Goal: Check status: Check status

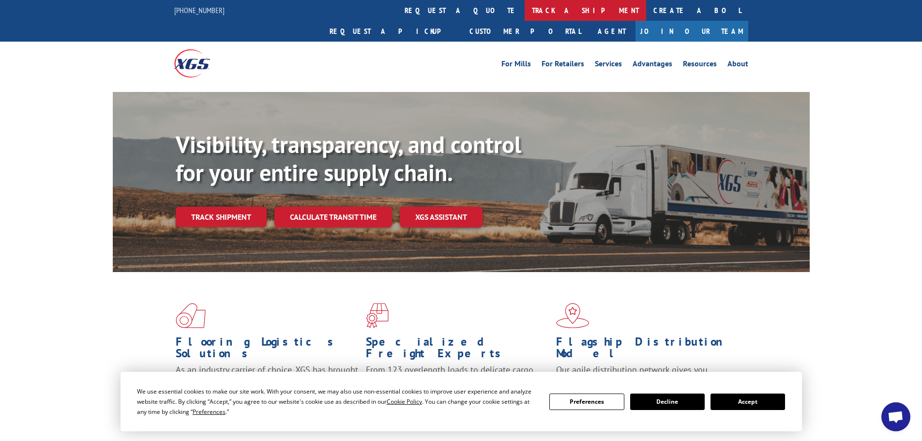
click at [524, 4] on link "track a shipment" at bounding box center [584, 10] width 121 height 21
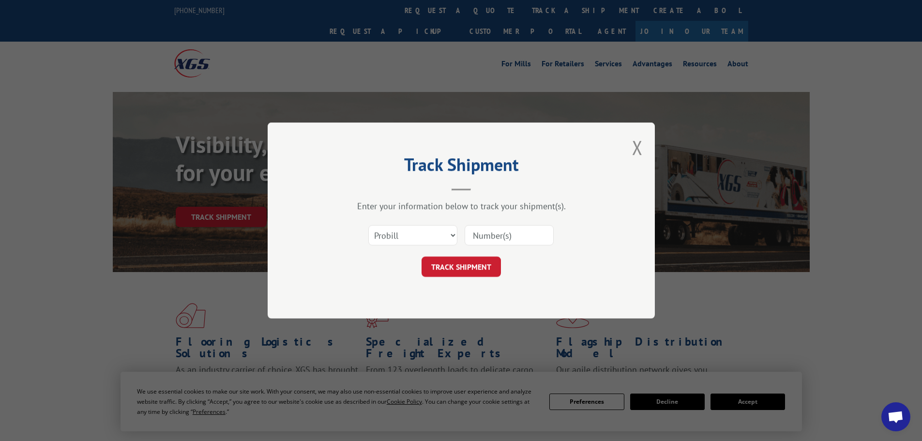
click at [493, 235] on input at bounding box center [508, 235] width 89 height 20
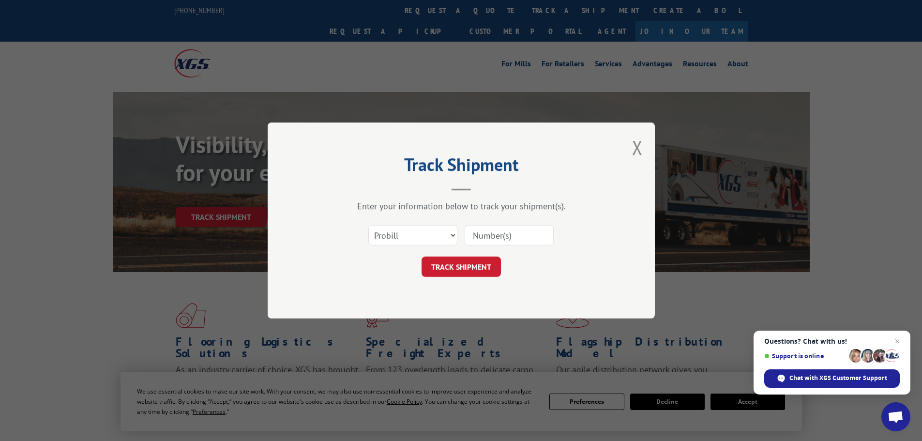
paste input "2557490068"
type input "2557490068"
click at [421, 256] on button "TRACK SHIPMENT" at bounding box center [460, 266] width 79 height 20
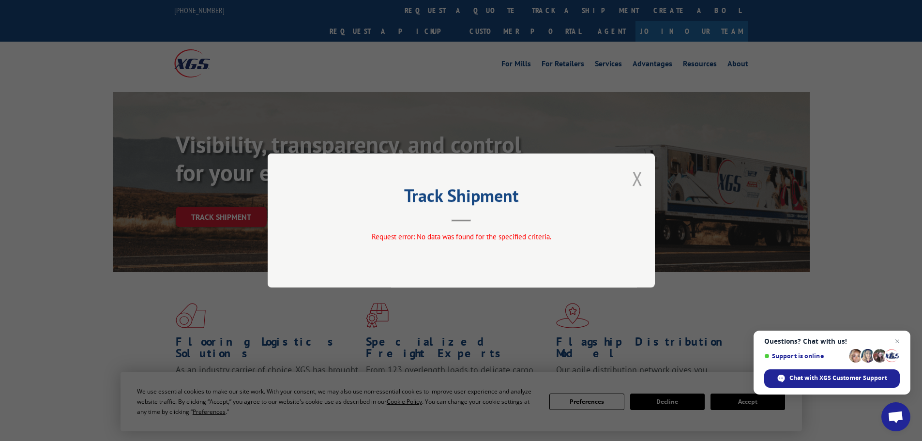
click at [636, 179] on button "Close modal" at bounding box center [637, 178] width 11 height 26
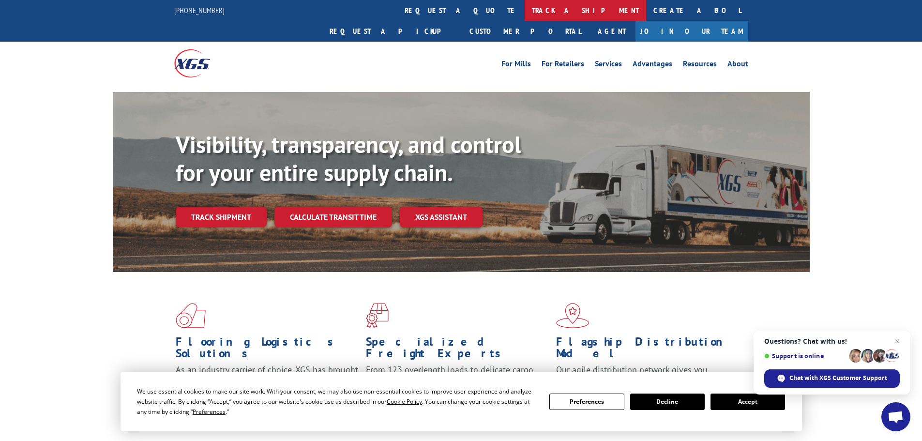
click at [524, 8] on link "track a shipment" at bounding box center [584, 10] width 121 height 21
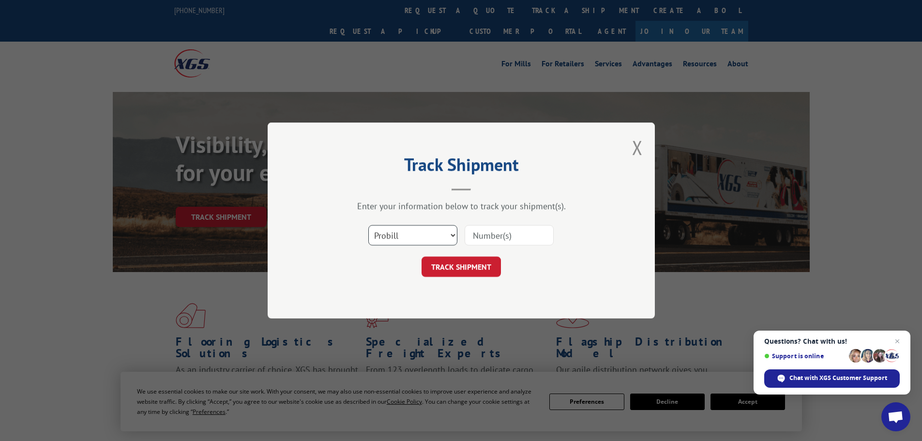
click at [383, 231] on select "Select category... Probill BOL PO" at bounding box center [412, 235] width 89 height 20
select select "bol"
click at [368, 225] on select "Select category... Probill BOL PO" at bounding box center [412, 235] width 89 height 20
click at [473, 241] on input at bounding box center [508, 235] width 89 height 20
paste input "51501472"
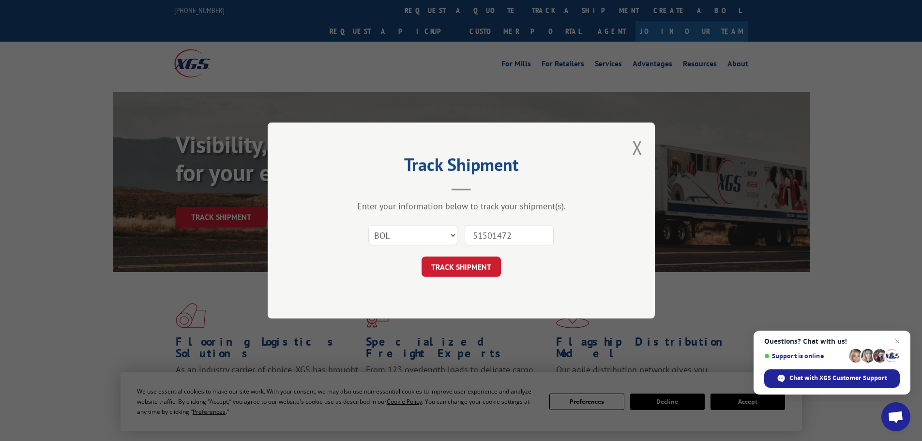
type input "51501472"
click at [421, 256] on button "TRACK SHIPMENT" at bounding box center [460, 266] width 79 height 20
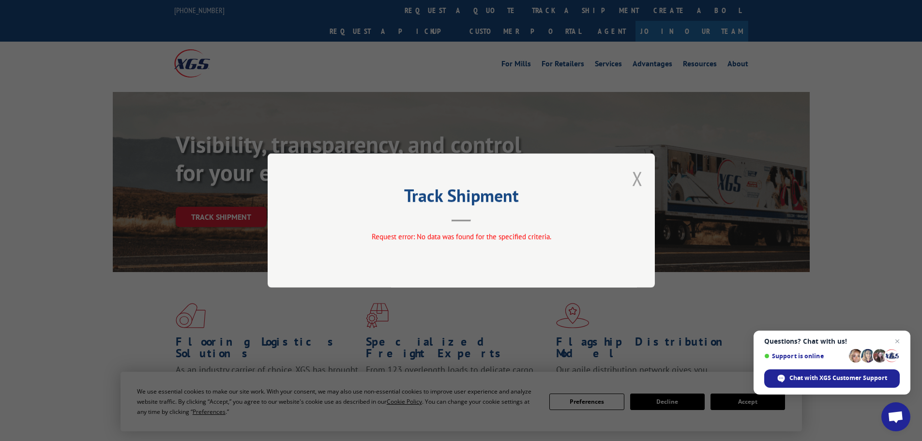
click at [642, 175] on button "Close modal" at bounding box center [637, 178] width 11 height 26
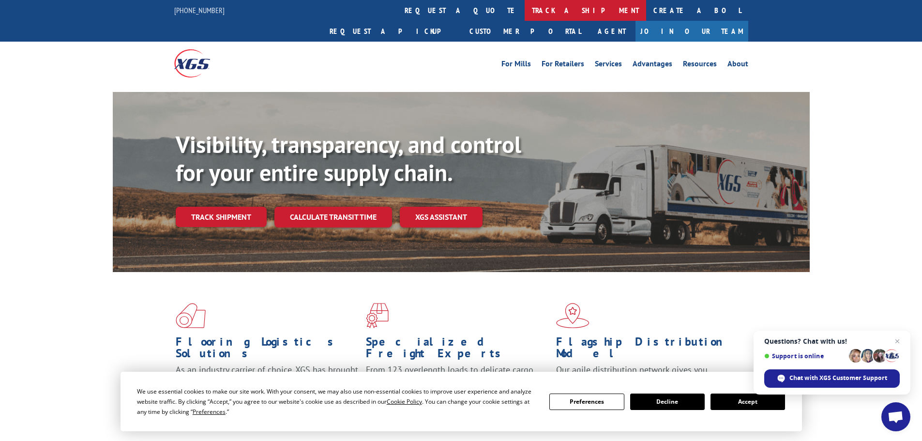
click at [524, 13] on link "track a shipment" at bounding box center [584, 10] width 121 height 21
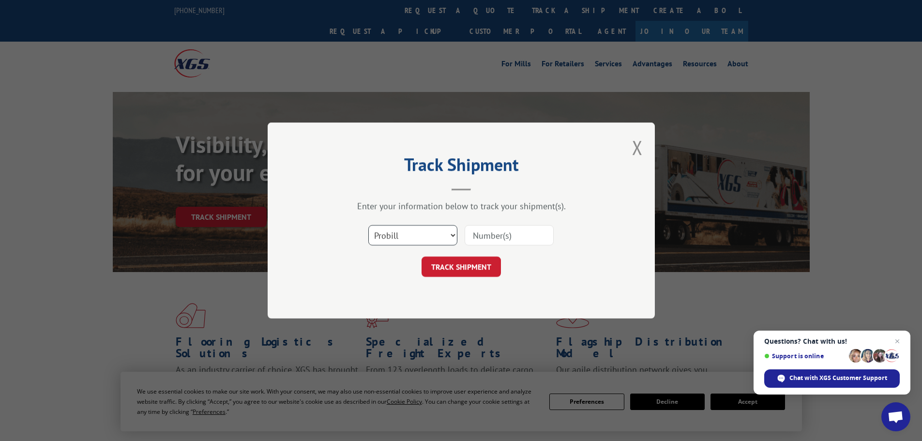
click at [398, 229] on select "Select category... Probill BOL PO" at bounding box center [412, 235] width 89 height 20
select select "bol"
click at [368, 225] on select "Select category... Probill BOL PO" at bounding box center [412, 235] width 89 height 20
click at [475, 234] on input at bounding box center [508, 235] width 89 height 20
paste input "51501472"
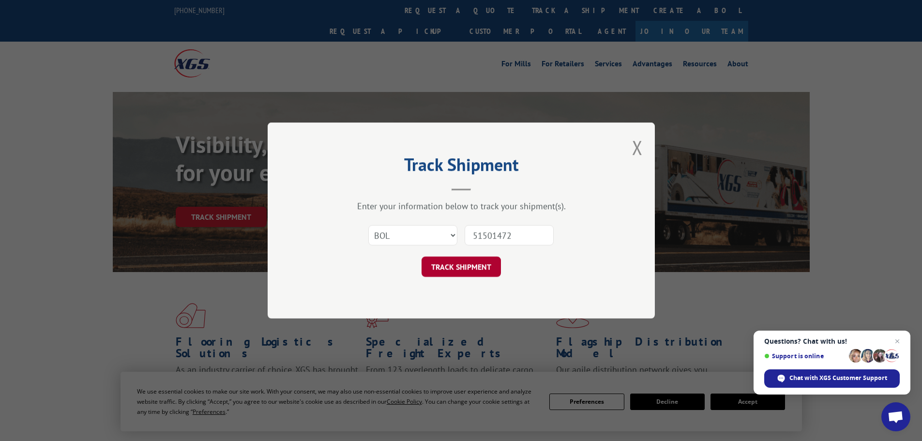
type input "51501472"
click at [460, 267] on button "TRACK SHIPMENT" at bounding box center [460, 266] width 79 height 20
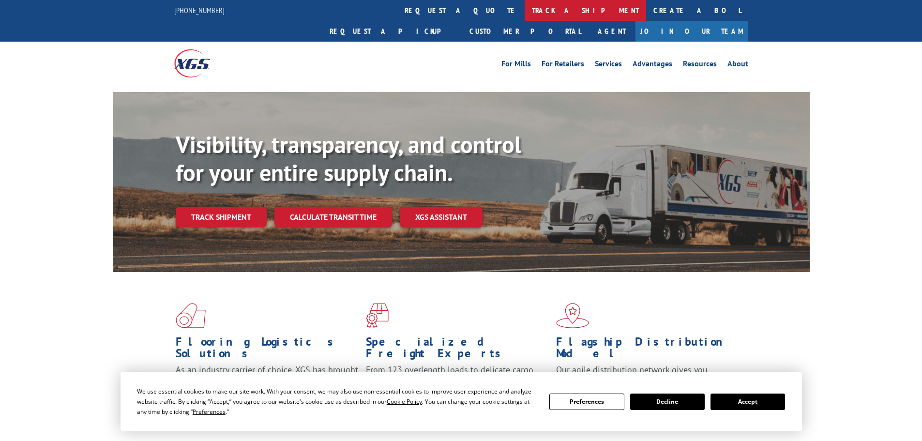
click at [524, 10] on link "track a shipment" at bounding box center [584, 10] width 121 height 21
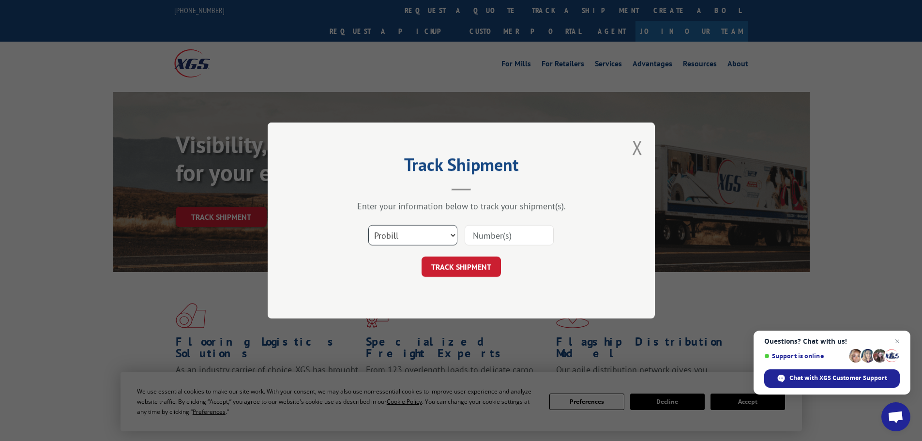
click at [419, 236] on select "Select category... Probill BOL PO" at bounding box center [412, 235] width 89 height 20
select select "bol"
click at [368, 225] on select "Select category... Probill BOL PO" at bounding box center [412, 235] width 89 height 20
click at [497, 237] on input at bounding box center [508, 235] width 89 height 20
paste input "51501472"
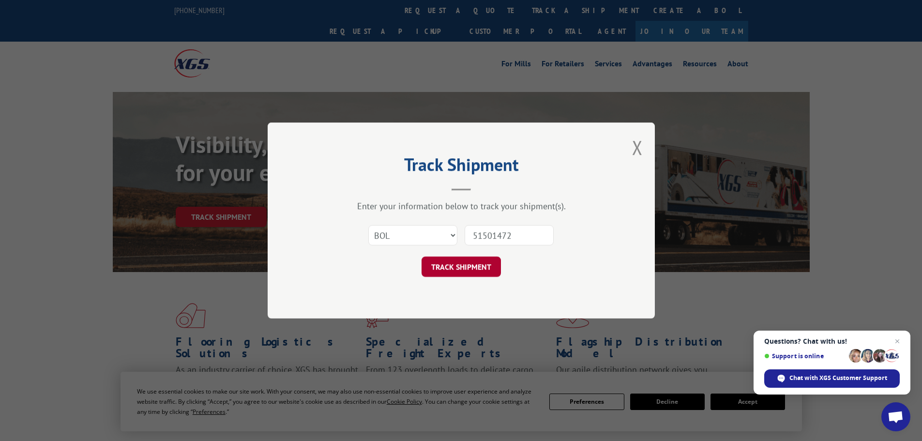
type input "51501472"
click at [433, 267] on button "TRACK SHIPMENT" at bounding box center [460, 266] width 79 height 20
